Goal: Transaction & Acquisition: Purchase product/service

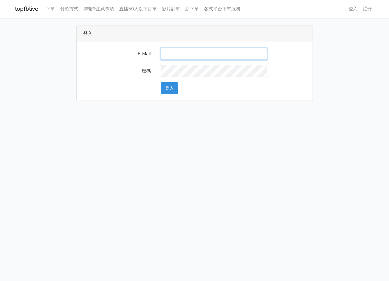
click at [208, 56] on input "E-Mail" at bounding box center [214, 54] width 107 height 12
type input "ks964816@gmail.com"
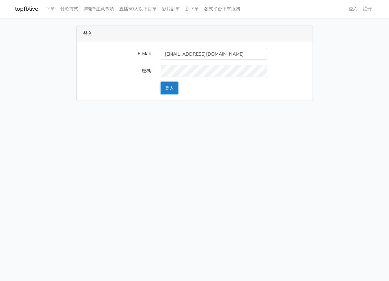
click at [171, 93] on button "登入" at bounding box center [169, 88] width 17 height 12
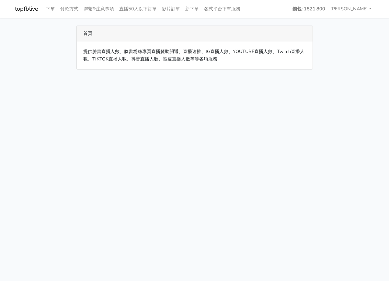
click at [51, 7] on link "下單" at bounding box center [50, 9] width 14 height 13
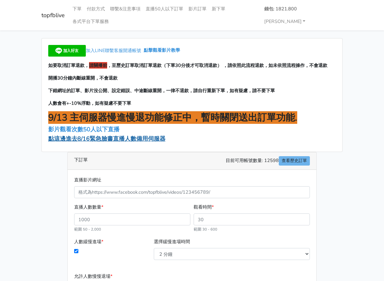
click at [79, 135] on span "點這邊進去8/16緊急臉書直播人數備用伺服器" at bounding box center [106, 139] width 117 height 8
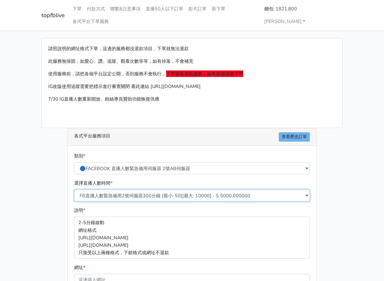
click at [107, 190] on select "FB直播人數緊急備用2號伺服器300分鐘 [最小: 50][最大: 10000] - $ 5000.000000 FB直播人數緊急備用2號伺服器60分鐘 [最…" at bounding box center [192, 196] width 236 height 12
select select "573"
click at [74, 190] on select "FB直播人數緊急備用2號伺服器300分鐘 [最小: 50][最大: 10000] - $ 5000.000000 FB直播人數緊急備用2號伺服器60分鐘 [最…" at bounding box center [192, 196] width 236 height 12
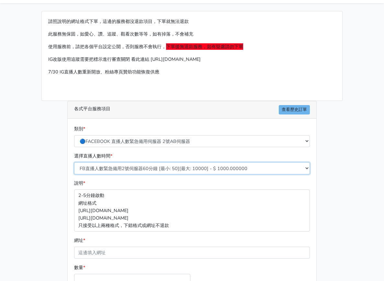
scroll to position [85, 0]
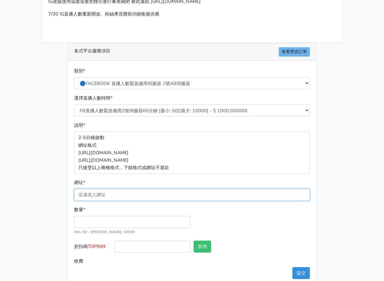
click at [86, 189] on input "網址 *" at bounding box center [192, 195] width 236 height 12
paste input "https://www.facebook.com/share/v/19cw1DaRLh/"
type input "https://www.facebook.com/share/v/19cw1DaRLh/"
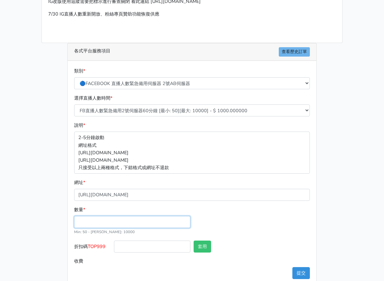
click at [74, 216] on input "數量 *" at bounding box center [132, 222] width 116 height 12
type input "50"
type input "50.000"
click at [311, 226] on div "數量 * 50 Min: 50 - Max: 10000" at bounding box center [192, 223] width 239 height 35
click at [310, 268] on button "提交" at bounding box center [300, 274] width 17 height 12
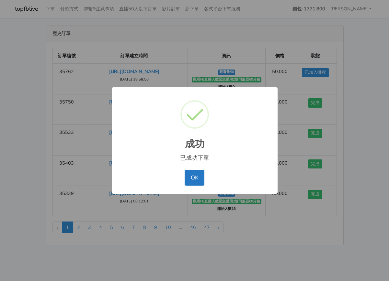
click at [230, 110] on div "成功 ×" at bounding box center [194, 124] width 153 height 60
click at [183, 177] on div "OK No Cancel" at bounding box center [194, 177] width 153 height 19
click at [193, 176] on button "OK" at bounding box center [195, 178] width 20 height 16
